Goal: Transaction & Acquisition: Purchase product/service

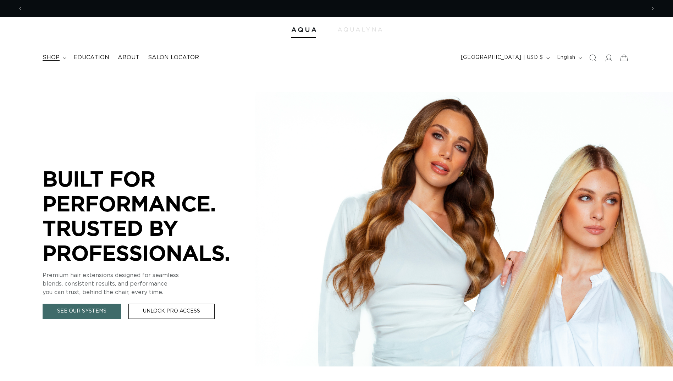
click at [48, 56] on span "shop" at bounding box center [51, 57] width 17 height 7
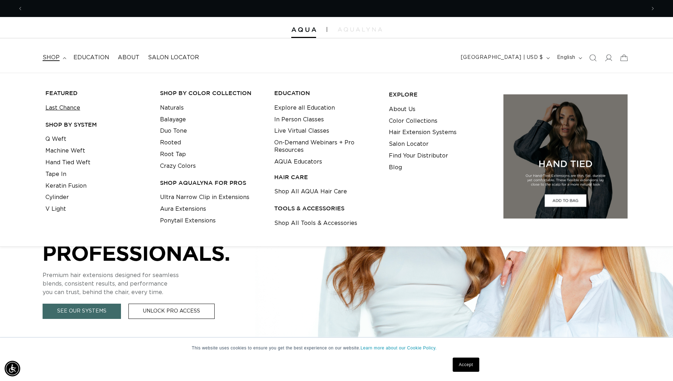
scroll to position [0, 623]
click at [77, 111] on link "Last Chance" at bounding box center [62, 108] width 35 height 12
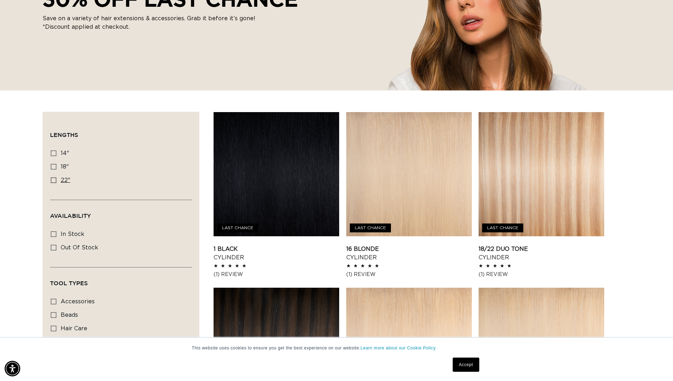
click at [54, 181] on icon at bounding box center [54, 180] width 6 height 6
click at [54, 181] on input "22" 22" (12 products)" at bounding box center [54, 180] width 6 height 6
checkbox input "true"
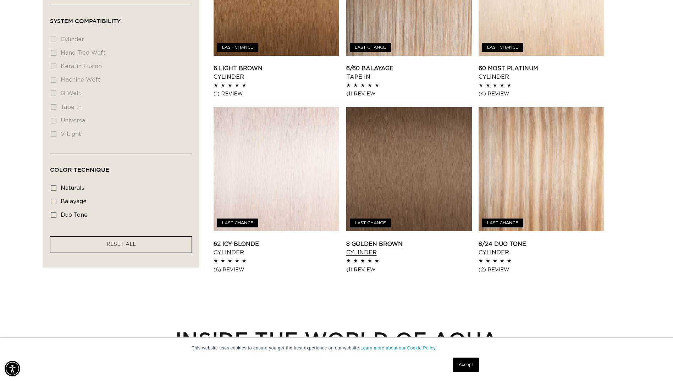
click at [363, 240] on link "8 Golden Brown Cylinder" at bounding box center [409, 248] width 126 height 17
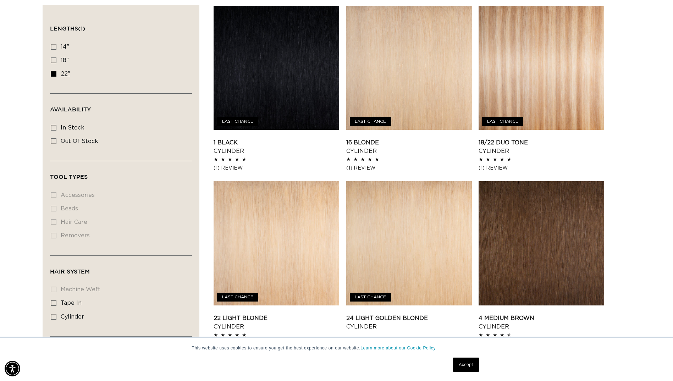
click at [62, 75] on span "22"" at bounding box center [66, 74] width 10 height 6
click at [56, 75] on input "22" 22" (12 products)" at bounding box center [54, 74] width 6 height 6
checkbox input "false"
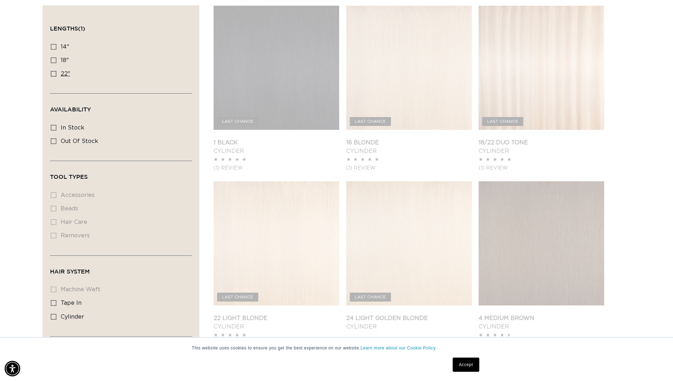
click at [55, 75] on icon at bounding box center [54, 74] width 6 height 6
click at [55, 75] on input "22" 22" (12 products)" at bounding box center [54, 74] width 6 height 6
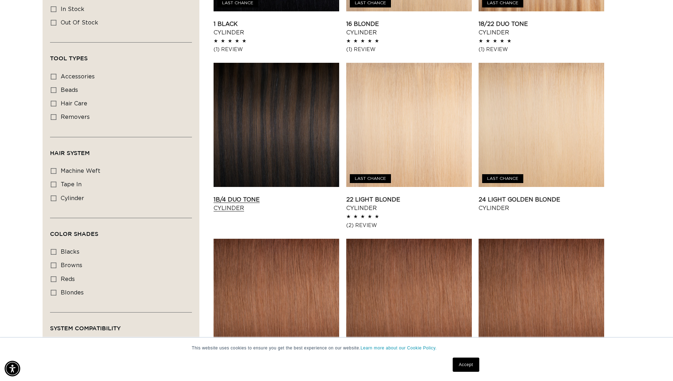
scroll to position [284, 0]
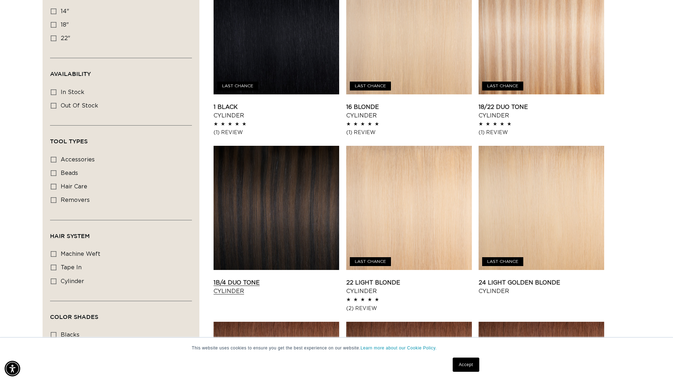
click at [292, 279] on link "1B/4 Duo Tone Cylinder" at bounding box center [277, 287] width 126 height 17
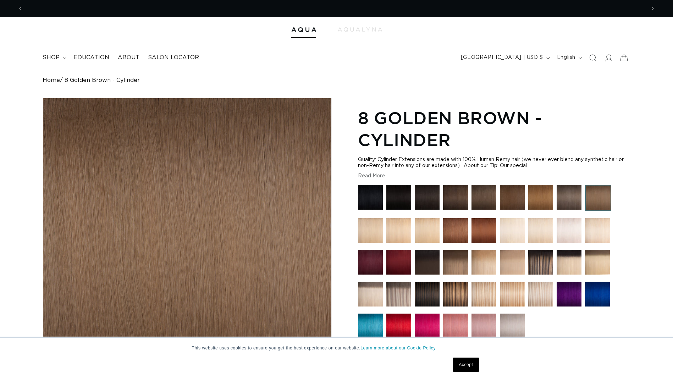
scroll to position [0, 623]
click at [537, 265] on img at bounding box center [540, 262] width 25 height 25
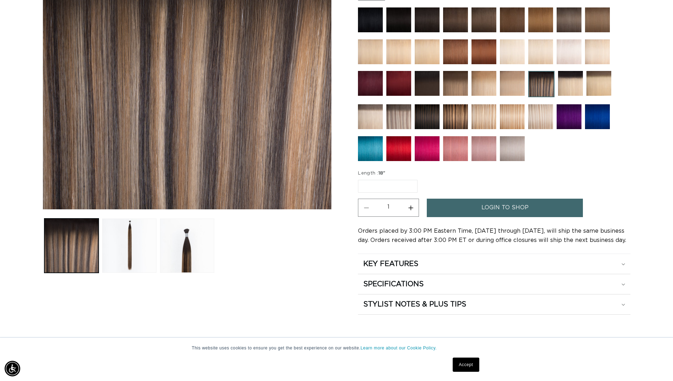
scroll to position [0, 1246]
click at [446, 115] on img at bounding box center [455, 116] width 25 height 25
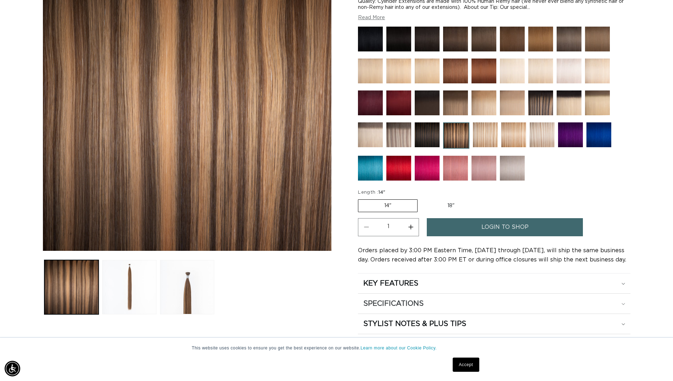
scroll to position [142, 0]
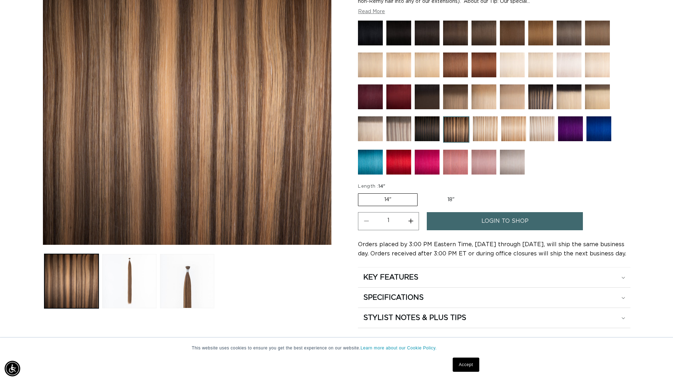
click at [391, 201] on label "14" Variant sold out or unavailable" at bounding box center [388, 199] width 60 height 13
click at [360, 192] on input "14" Variant sold out or unavailable" at bounding box center [360, 192] width 0 height 0
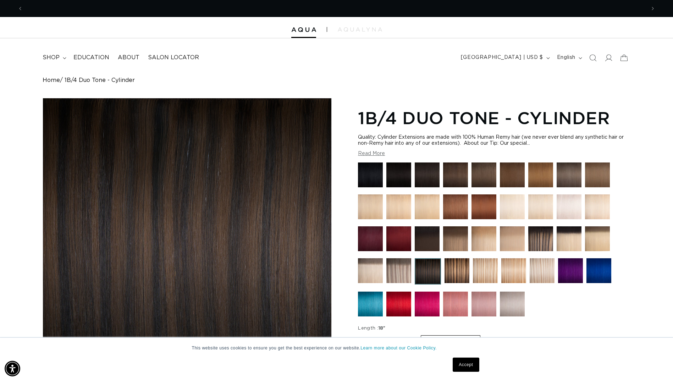
scroll to position [0, 1246]
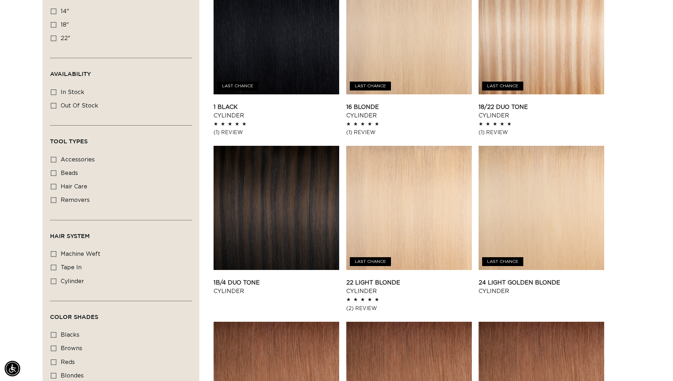
click at [55, 38] on icon at bounding box center [54, 38] width 6 height 6
click at [55, 38] on input "22" 22" (12 products)" at bounding box center [54, 38] width 6 height 6
checkbox input "true"
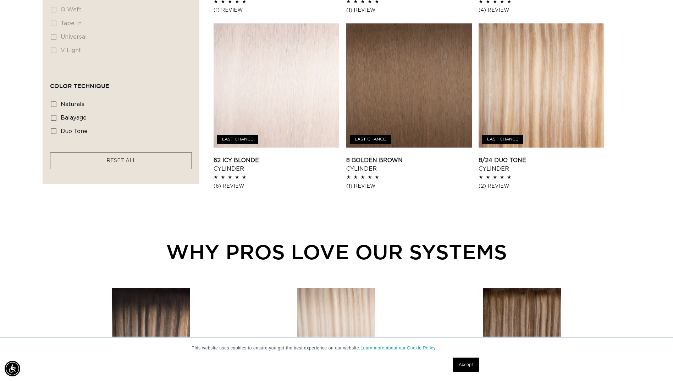
scroll to position [0, 1246]
click at [51, 117] on rect at bounding box center [53, 117] width 5 height 5
click at [51, 117] on input "balayage balayage (1 product)" at bounding box center [54, 118] width 6 height 6
checkbox input "true"
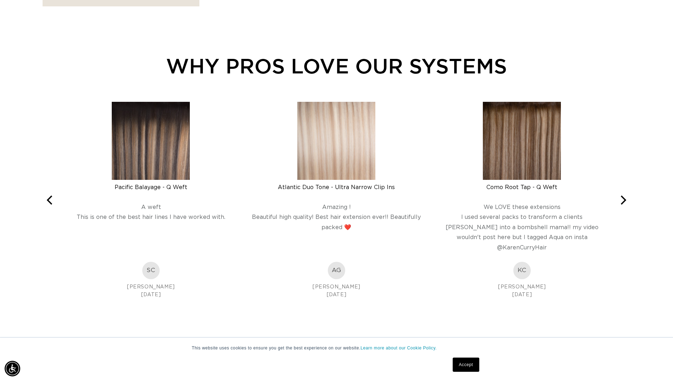
scroll to position [0, 1246]
click at [509, 163] on img at bounding box center [522, 141] width 78 height 78
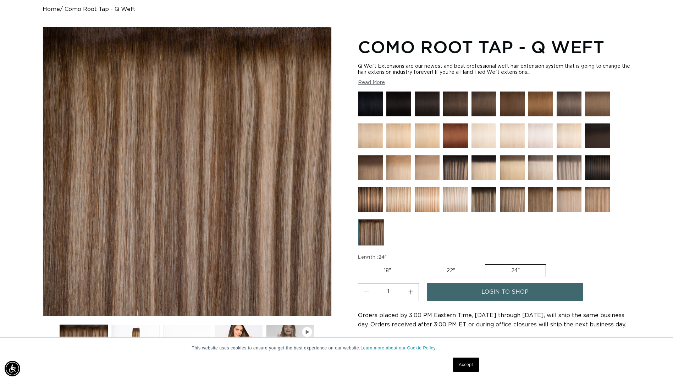
click at [517, 271] on label "24" Variant sold out or unavailable" at bounding box center [515, 270] width 61 height 13
click at [485, 263] on input "24" Variant sold out or unavailable" at bounding box center [485, 263] width 0 height 0
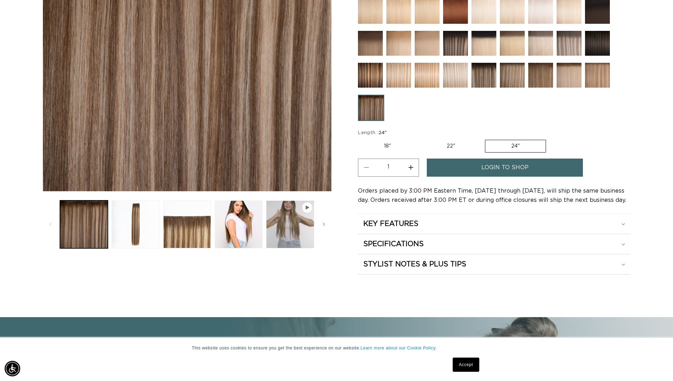
scroll to position [0, 1246]
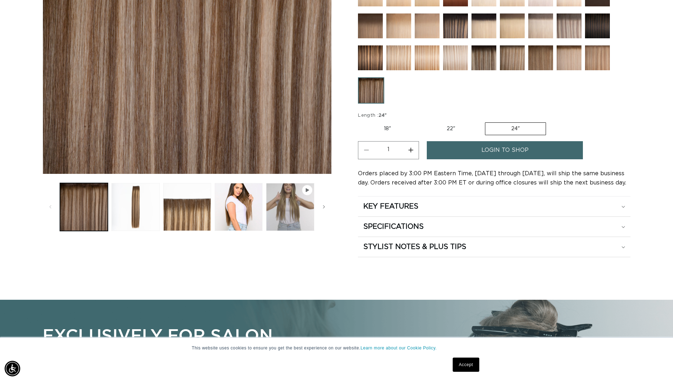
click at [410, 150] on button "Increase quantity for Como Root Tap - Q Weft" at bounding box center [411, 150] width 16 height 18
type input "3"
click at [471, 152] on link "login to shop" at bounding box center [505, 150] width 156 height 18
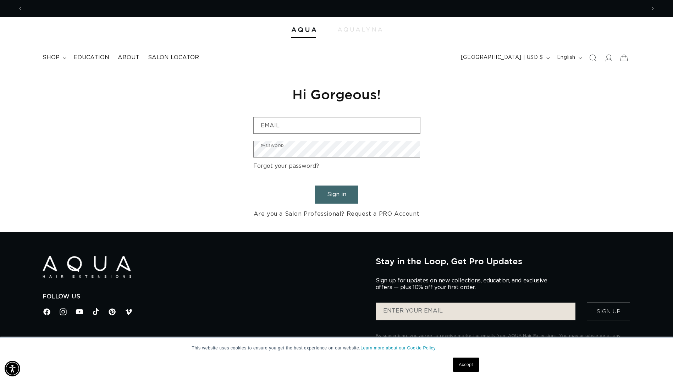
scroll to position [0, 1246]
click at [341, 194] on button "Sign in" at bounding box center [336, 195] width 43 height 18
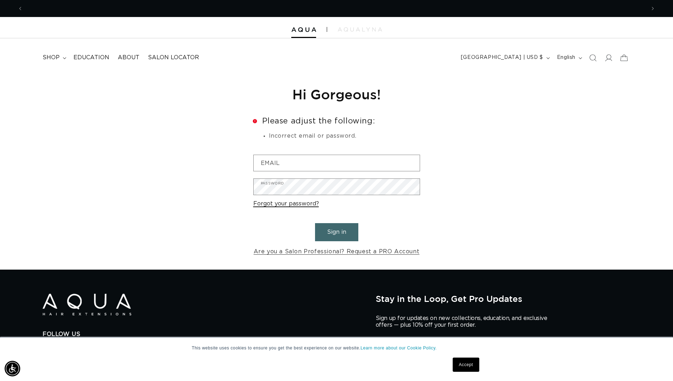
scroll to position [0, 623]
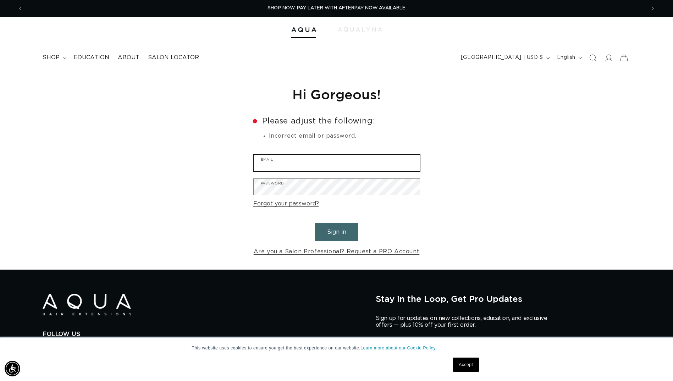
click at [264, 163] on input "Email" at bounding box center [337, 163] width 166 height 16
click at [336, 234] on button "Sign in" at bounding box center [336, 232] width 43 height 18
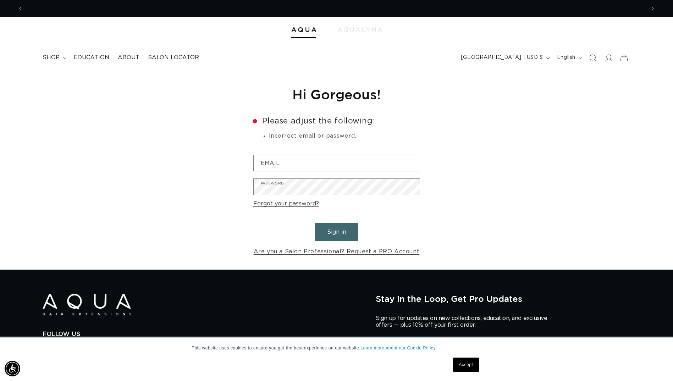
scroll to position [0, 623]
click at [46, 56] on span "shop" at bounding box center [51, 57] width 17 height 7
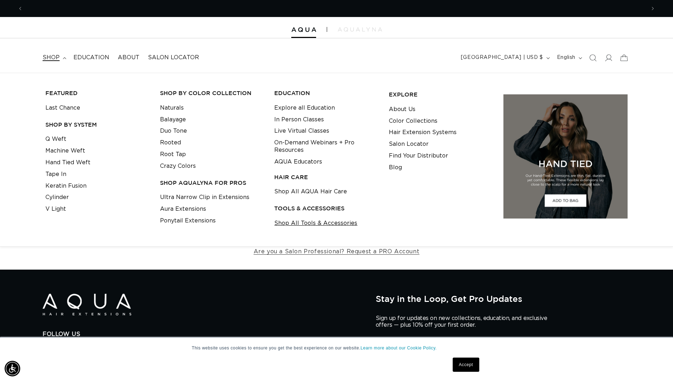
scroll to position [0, 1246]
click at [297, 224] on link "Shop All Tools & Accessories" at bounding box center [315, 224] width 83 height 12
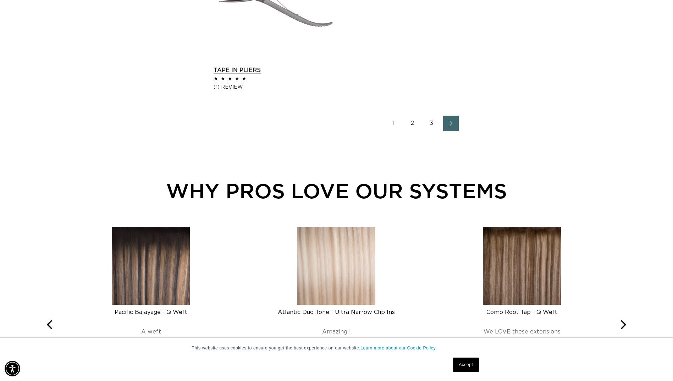
scroll to position [1242, 0]
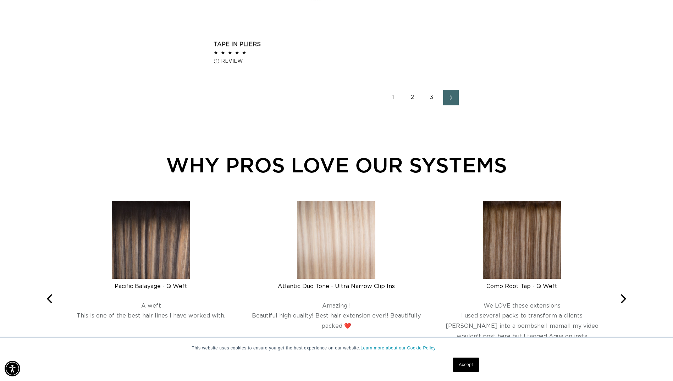
click at [412, 100] on link "2" at bounding box center [413, 98] width 16 height 16
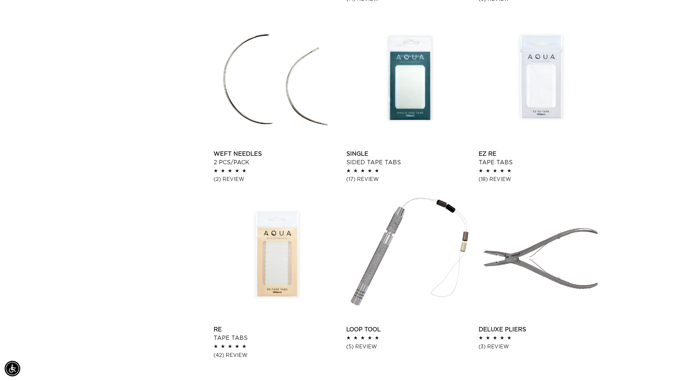
scroll to position [0, 623]
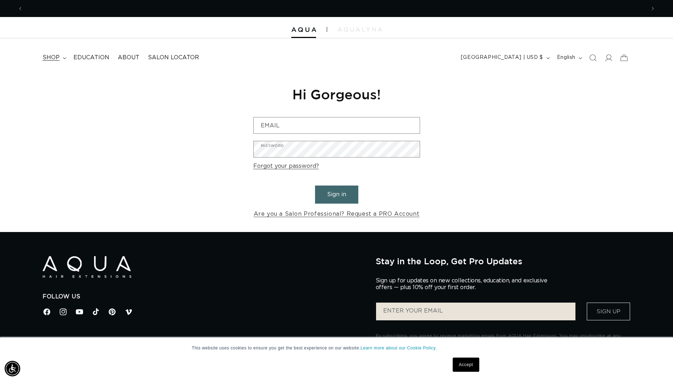
click at [54, 57] on span "shop" at bounding box center [51, 57] width 17 height 7
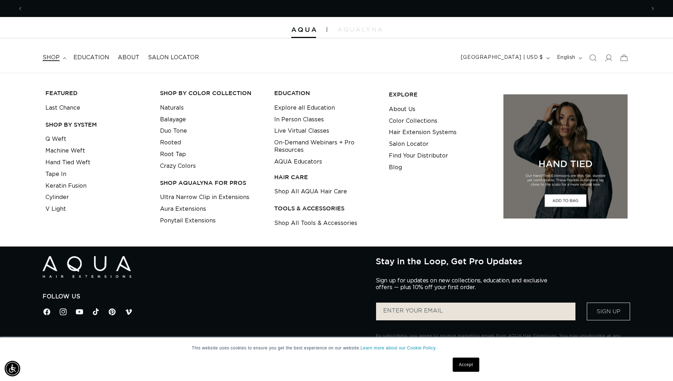
scroll to position [0, 623]
click at [432, 155] on link "Find Your Distributor" at bounding box center [418, 156] width 59 height 12
